Goal: Information Seeking & Learning: Check status

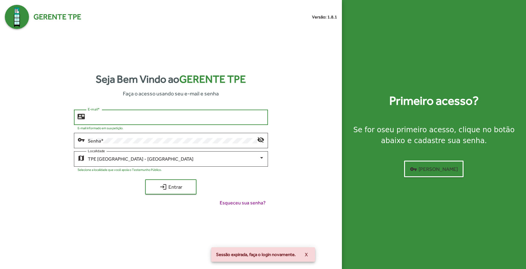
click at [133, 116] on input "E-mail *" at bounding box center [176, 117] width 176 height 5
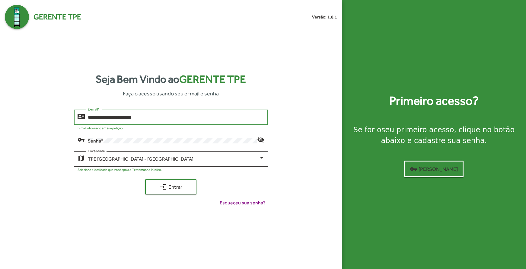
type input "**********"
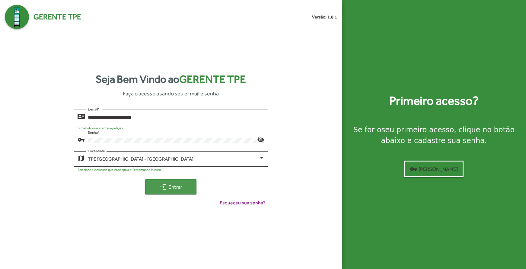
click at [180, 198] on div "**********" at bounding box center [171, 160] width 332 height 102
drag, startPoint x: 173, startPoint y: 184, endPoint x: 177, endPoint y: 185, distance: 3.9
click at [177, 185] on span "login Entrar" at bounding box center [171, 186] width 40 height 11
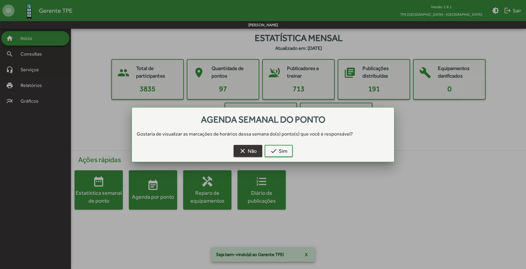
click at [253, 154] on span "clear Não" at bounding box center [248, 150] width 18 height 11
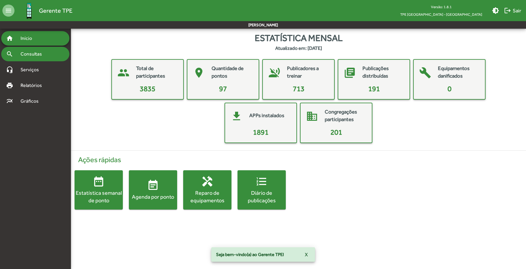
click at [25, 57] on span "Consultas" at bounding box center [33, 53] width 33 height 7
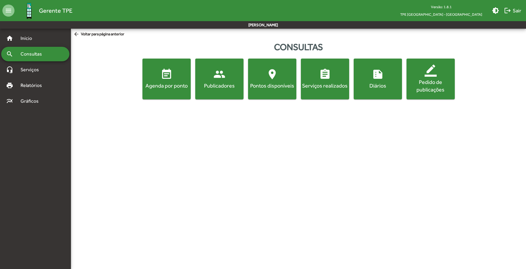
click at [165, 76] on mat-icon "event_note" at bounding box center [166, 74] width 12 height 12
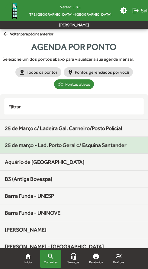
click at [77, 146] on span "25 de março - Lad. Porto Geral c/ Esquina Santander" at bounding box center [66, 145] width 122 height 6
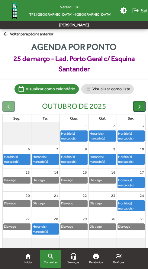
click at [18, 34] on span "arrow_back Voltar para página anterior" at bounding box center [27, 34] width 51 height 7
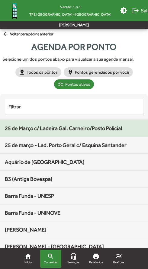
click at [71, 129] on span "25 de Março c/ Ladeira Gal. Carneiro/Posto Policial" at bounding box center [63, 128] width 117 height 6
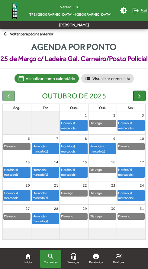
click at [16, 33] on span "arrow_back Voltar para página anterior" at bounding box center [27, 34] width 51 height 7
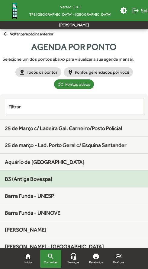
click at [19, 181] on span "B3 (Antiga Bovespa)" at bounding box center [28, 179] width 47 height 6
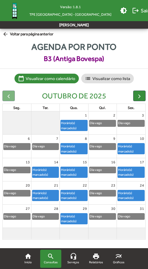
click at [12, 34] on span "arrow_back Voltar para página anterior" at bounding box center [27, 34] width 51 height 7
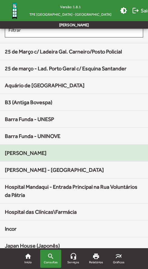
scroll to position [81, 0]
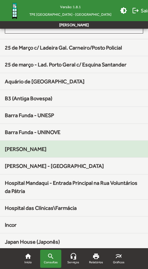
click at [35, 152] on div "[PERSON_NAME]" at bounding box center [74, 149] width 138 height 8
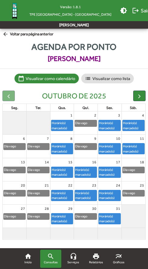
click at [15, 34] on span "arrow_back Voltar para página anterior" at bounding box center [27, 34] width 51 height 7
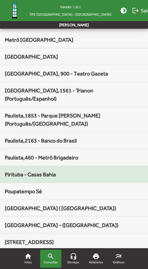
scroll to position [422, 0]
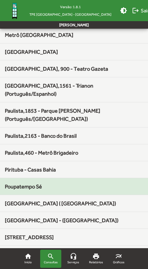
click at [30, 183] on span "Poupatempo Sé" at bounding box center [23, 186] width 37 height 6
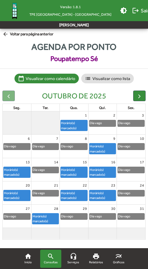
click at [17, 34] on span "arrow_back Voltar para página anterior" at bounding box center [27, 34] width 51 height 7
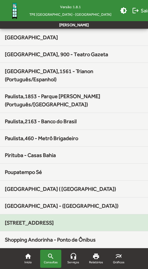
scroll to position [442, 0]
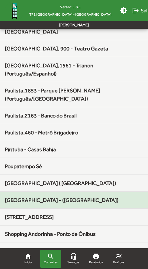
click at [48, 197] on span "[GEOGRAPHIC_DATA] - ([GEOGRAPHIC_DATA])" at bounding box center [61, 200] width 113 height 6
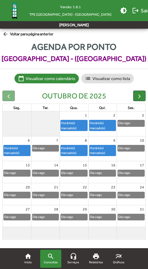
click at [14, 33] on span "arrow_back Voltar para página anterior" at bounding box center [27, 34] width 51 height 7
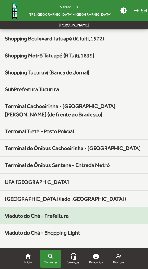
scroll to position [657, 0]
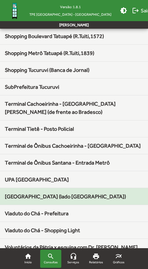
click at [42, 193] on span "[GEOGRAPHIC_DATA] (lado [GEOGRAPHIC_DATA])" at bounding box center [65, 196] width 121 height 6
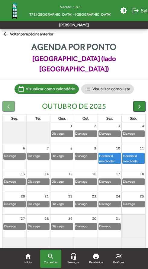
click at [12, 32] on span "arrow_back Voltar para página anterior" at bounding box center [27, 34] width 51 height 7
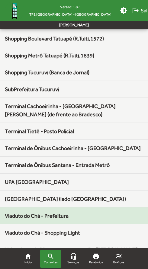
scroll to position [657, 0]
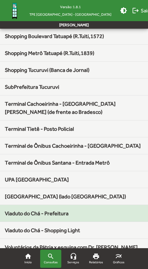
click at [41, 210] on span "Viaduto do Chá - Prefeitura" at bounding box center [37, 213] width 64 height 6
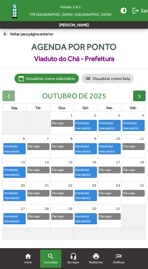
click at [33, 61] on span "Viaduto do Chá - Prefeitura" at bounding box center [74, 58] width 148 height 11
click at [17, 35] on span "arrow_back Voltar para página anterior" at bounding box center [27, 34] width 51 height 7
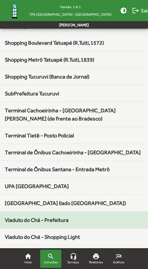
scroll to position [657, 0]
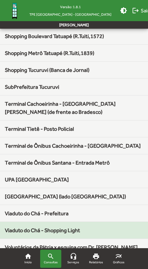
click at [49, 227] on span "Viaduto do Chá - Shopping Light" at bounding box center [42, 230] width 75 height 6
